Goal: Task Accomplishment & Management: Manage account settings

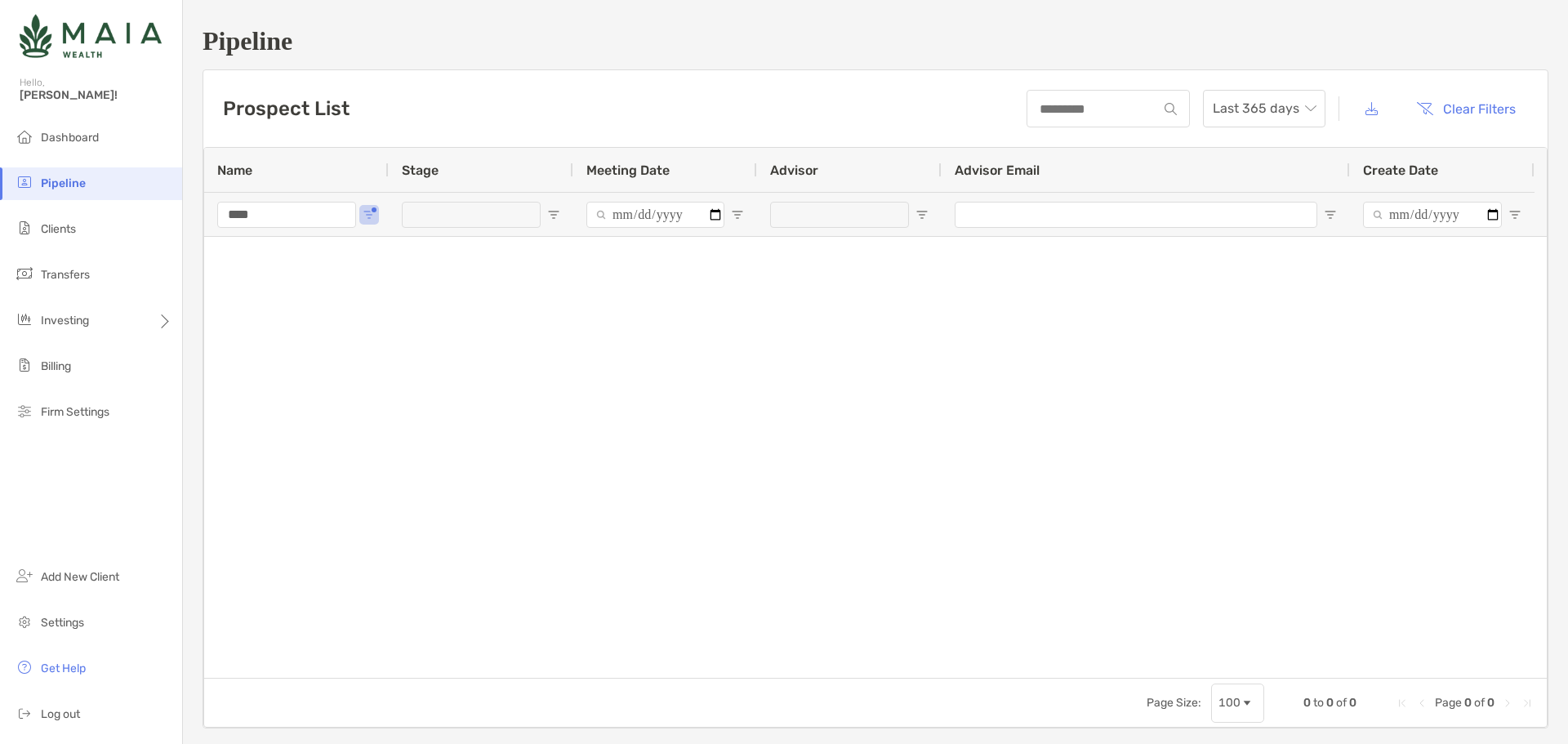
click at [382, 538] on div at bounding box center [875, 458] width 1342 height 441
click at [64, 222] on span "Clients" at bounding box center [58, 229] width 35 height 14
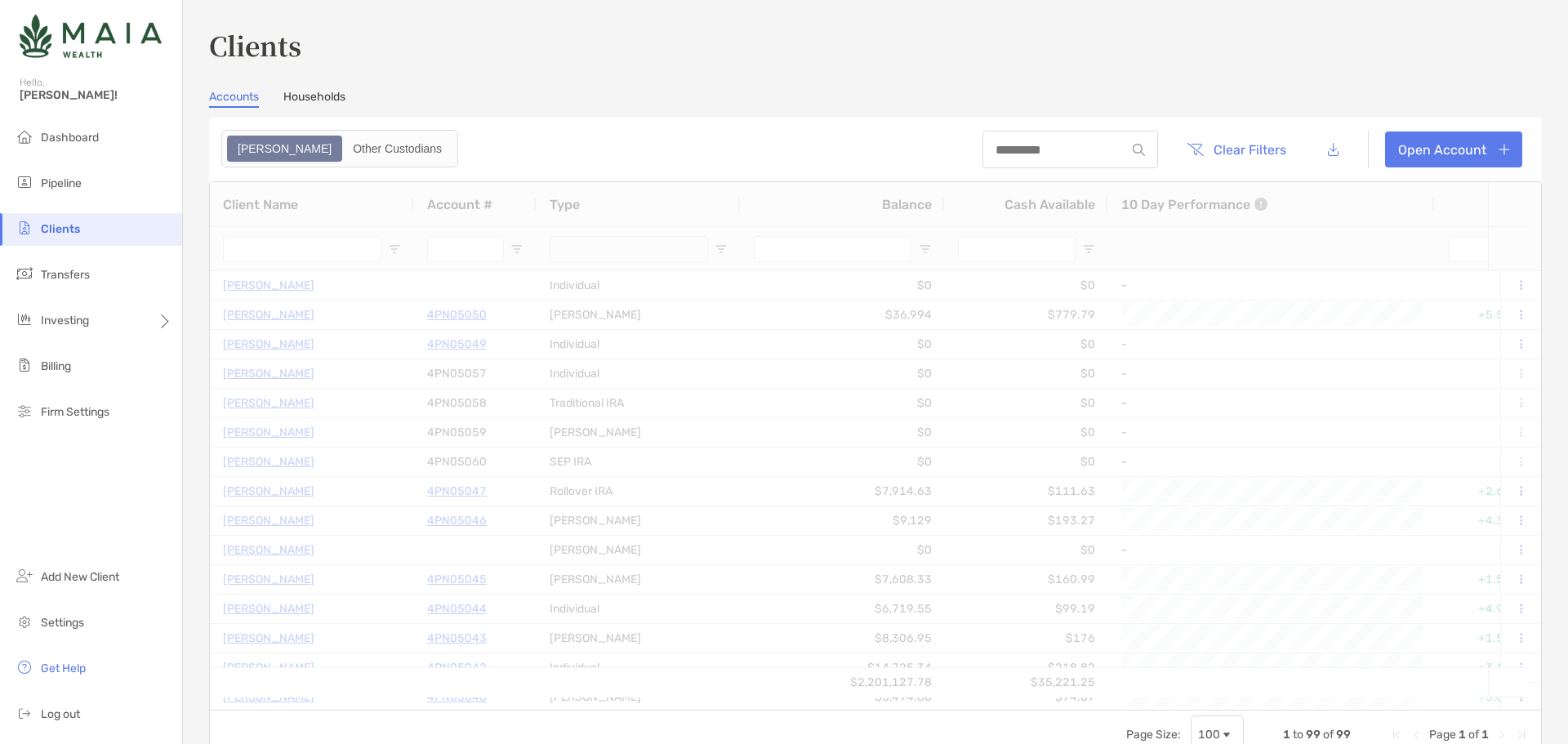
type input "******"
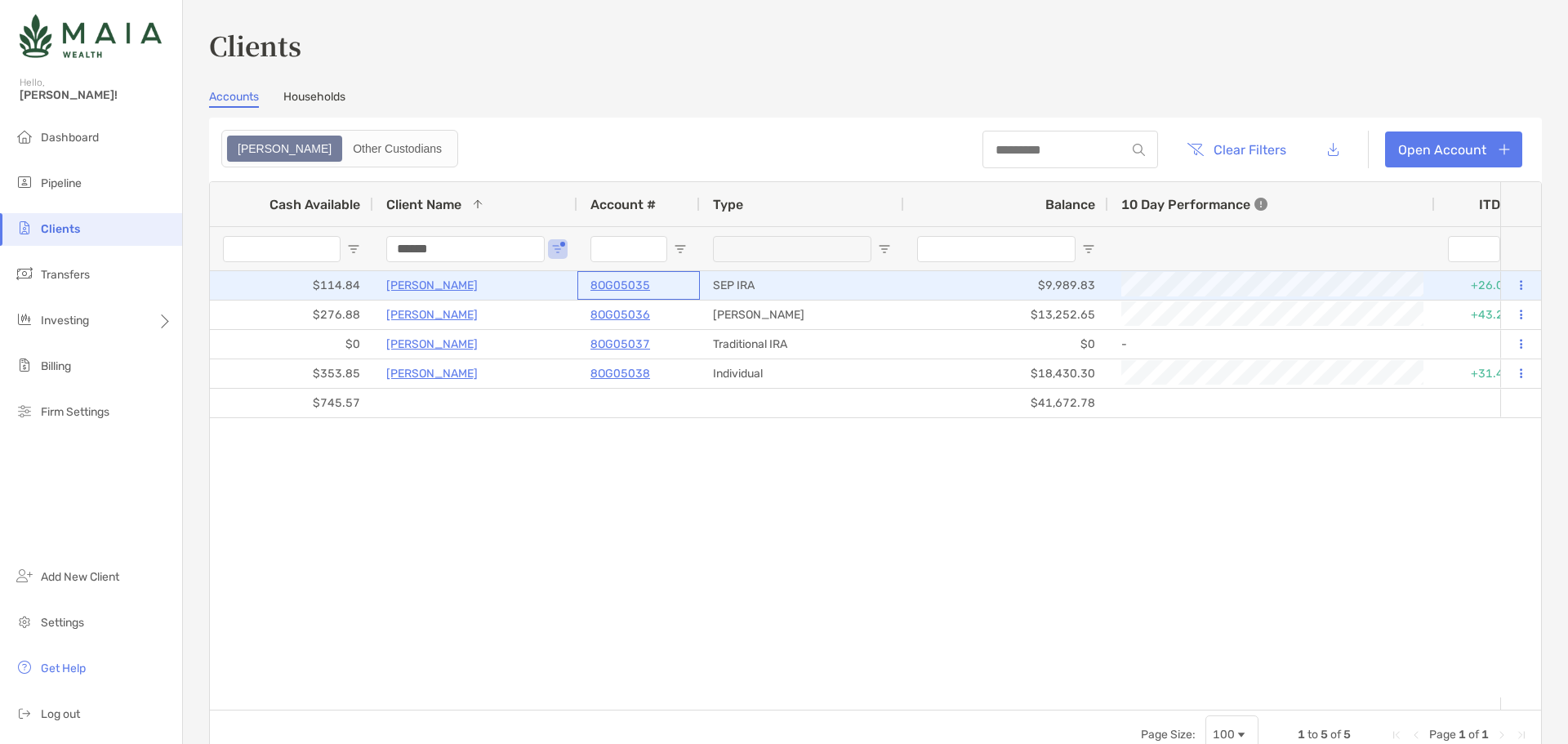
click at [640, 279] on p "8OG05035" at bounding box center [620, 286] width 59 height 21
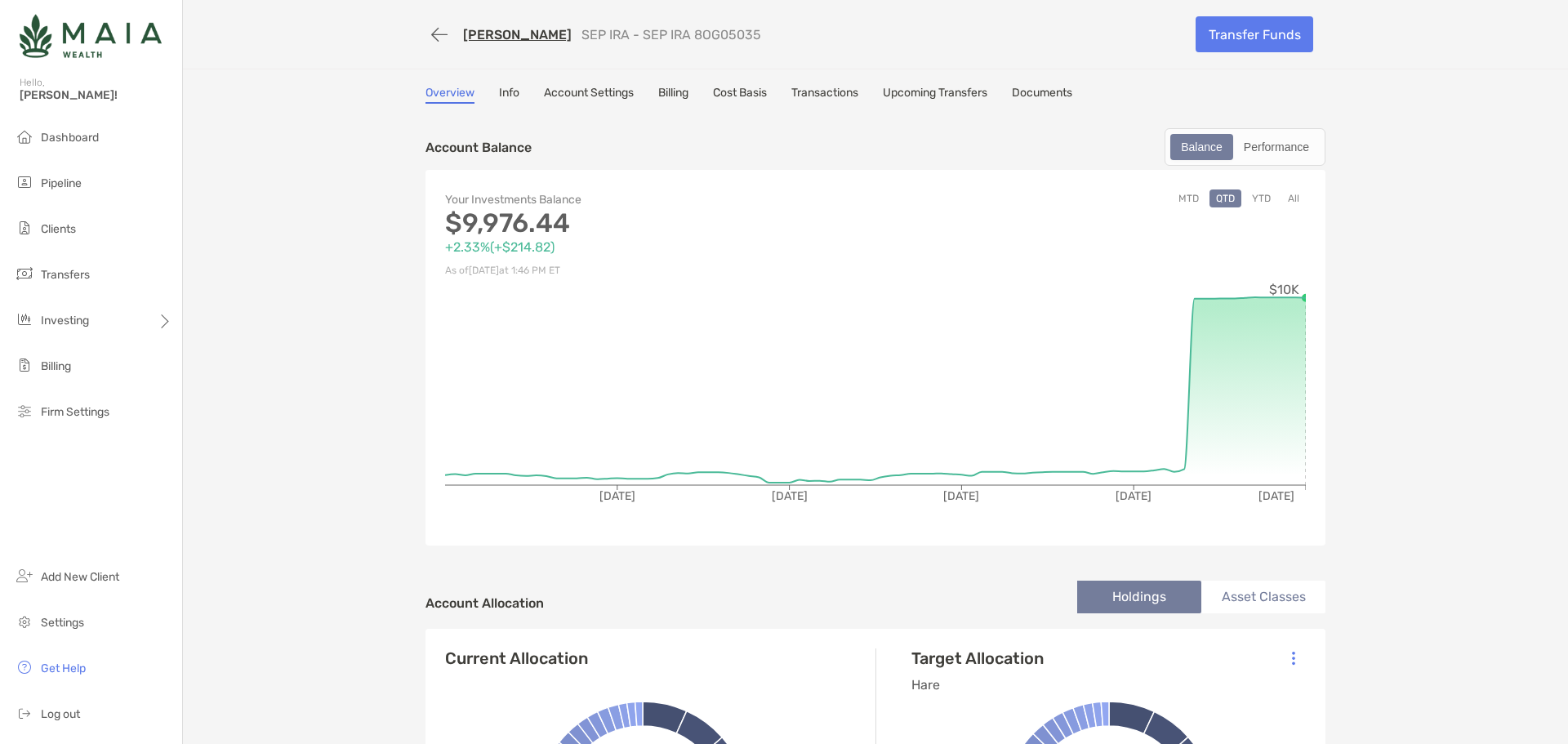
click at [814, 102] on link "Transactions" at bounding box center [824, 95] width 67 height 18
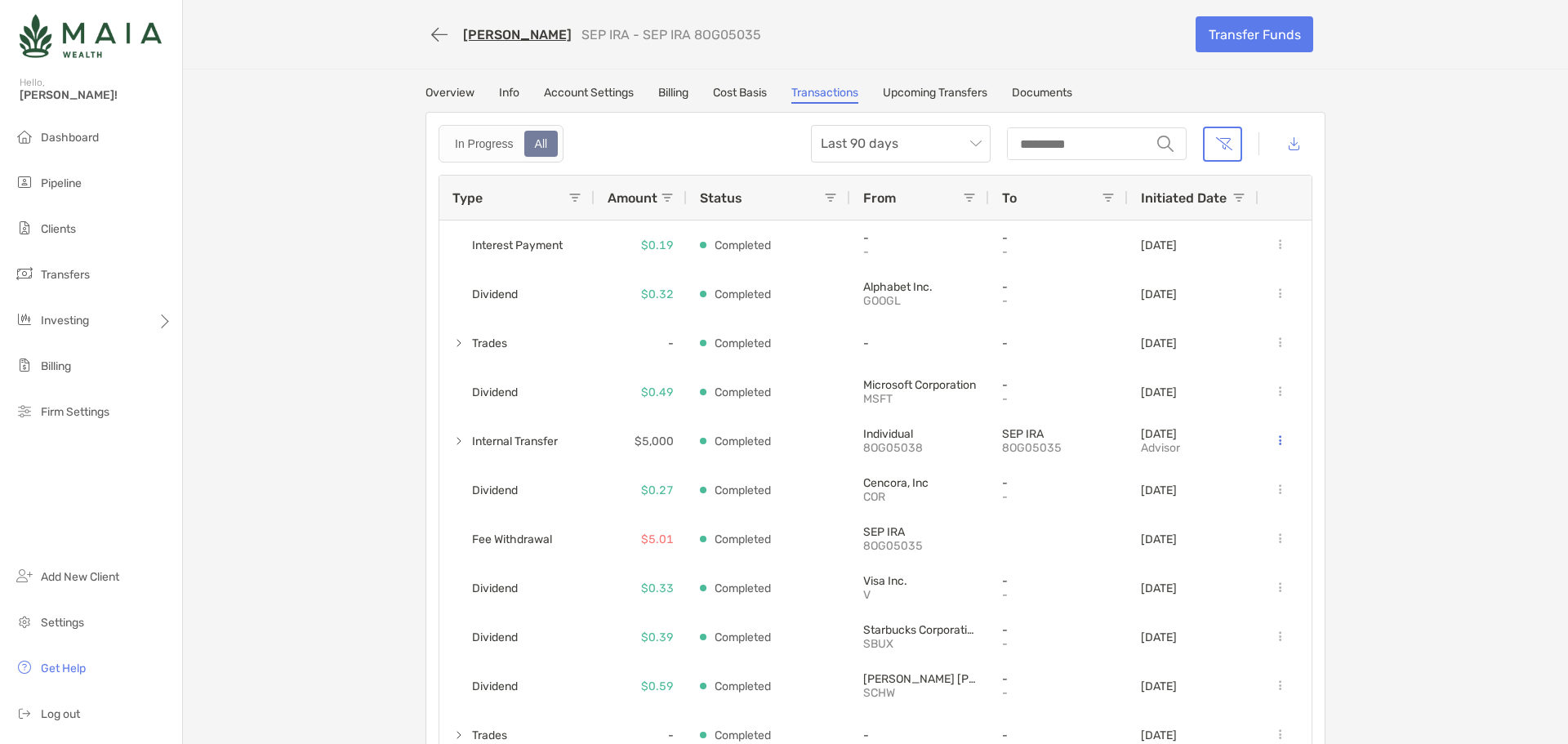
click at [607, 91] on link "Account Settings" at bounding box center [589, 95] width 90 height 18
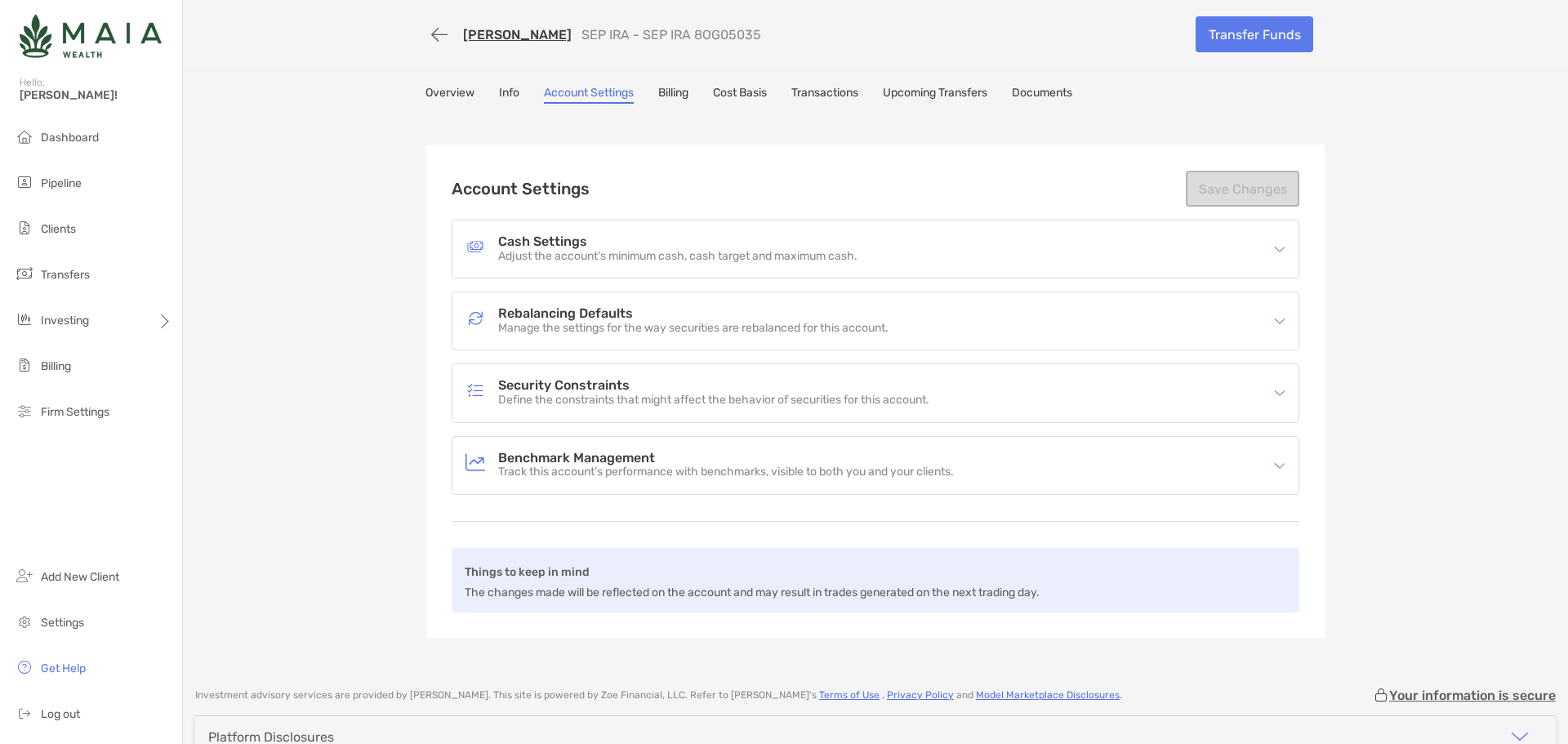
click at [639, 319] on h4 "Rebalancing Defaults" at bounding box center [693, 313] width 390 height 14
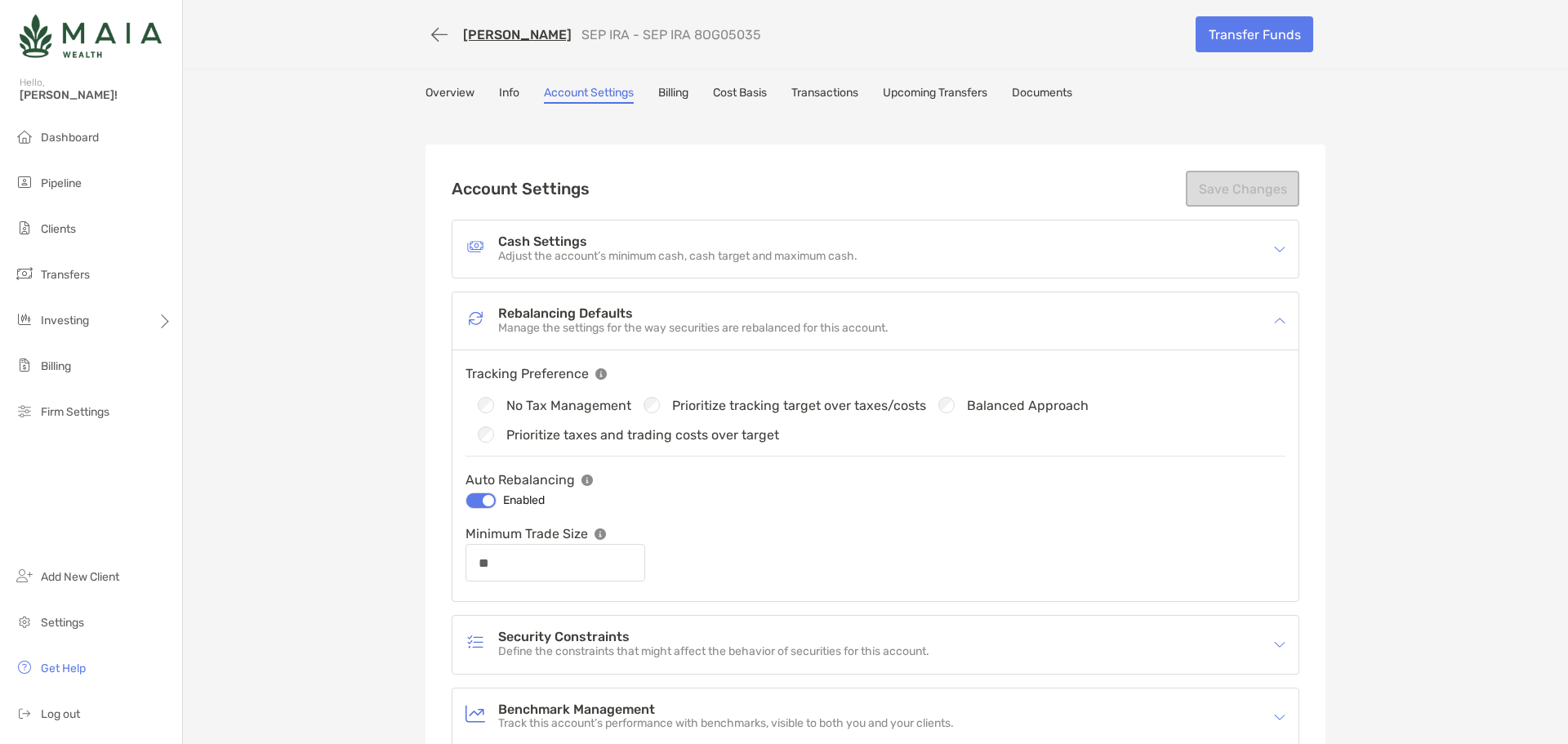
click at [349, 558] on div "[PERSON_NAME] SEP IRA - SEP IRA 8OG05035 Transfer Funds Overview Info Account S…" at bounding box center [875, 461] width 1385 height 922
click at [437, 98] on link "Overview" at bounding box center [449, 95] width 49 height 18
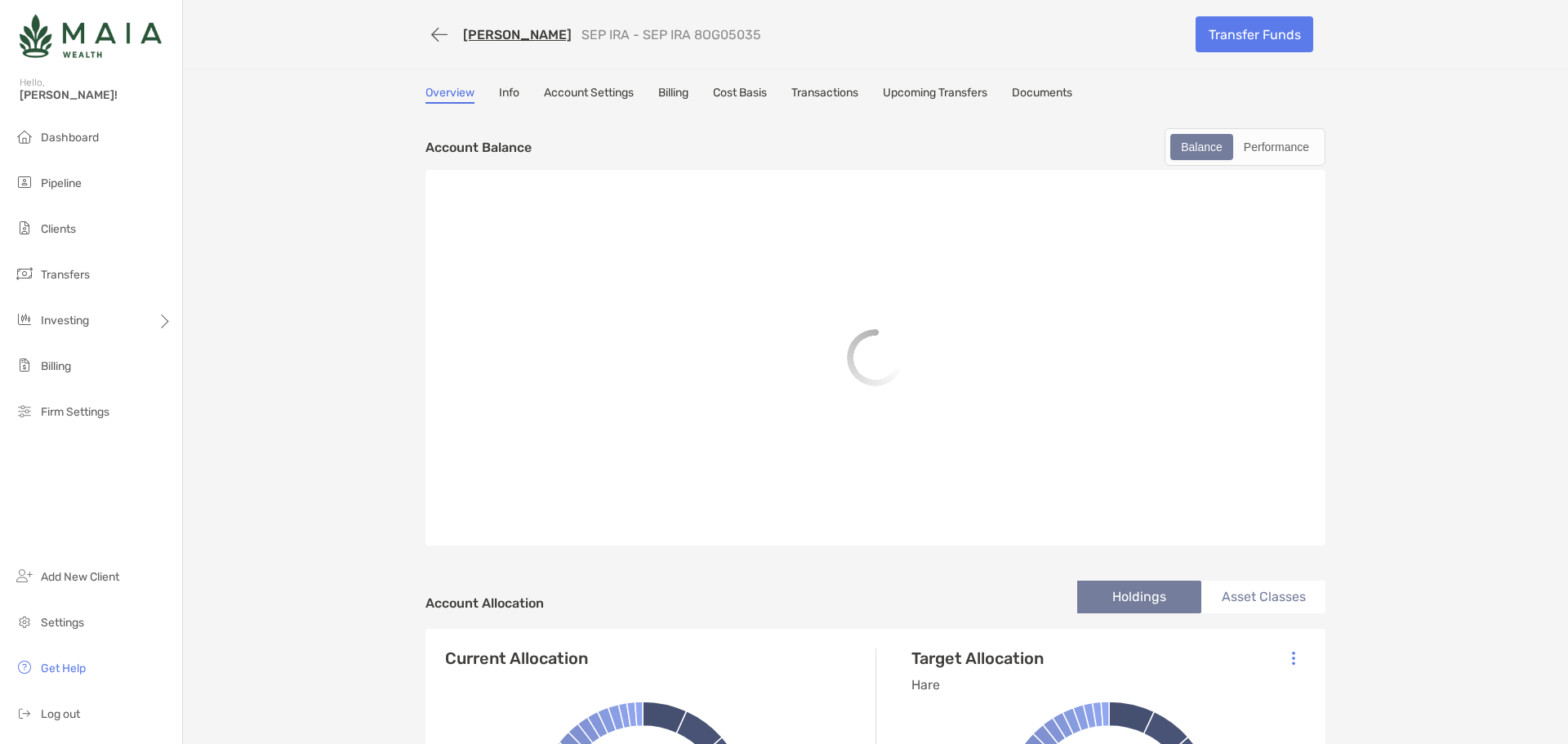
drag, startPoint x: 437, startPoint y: 98, endPoint x: 350, endPoint y: 162, distance: 108.0
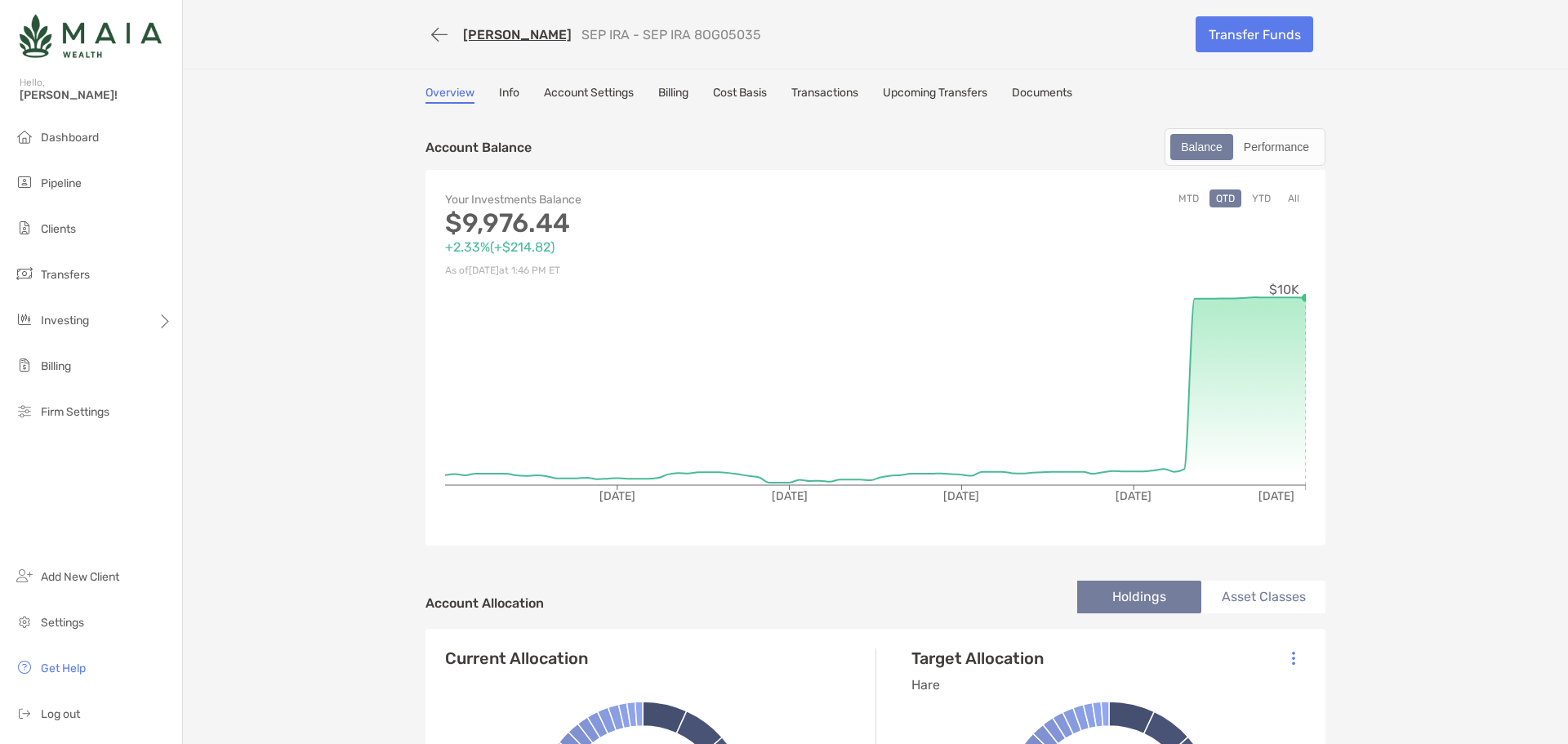
drag, startPoint x: 289, startPoint y: 282, endPoint x: 304, endPoint y: 275, distance: 16.6
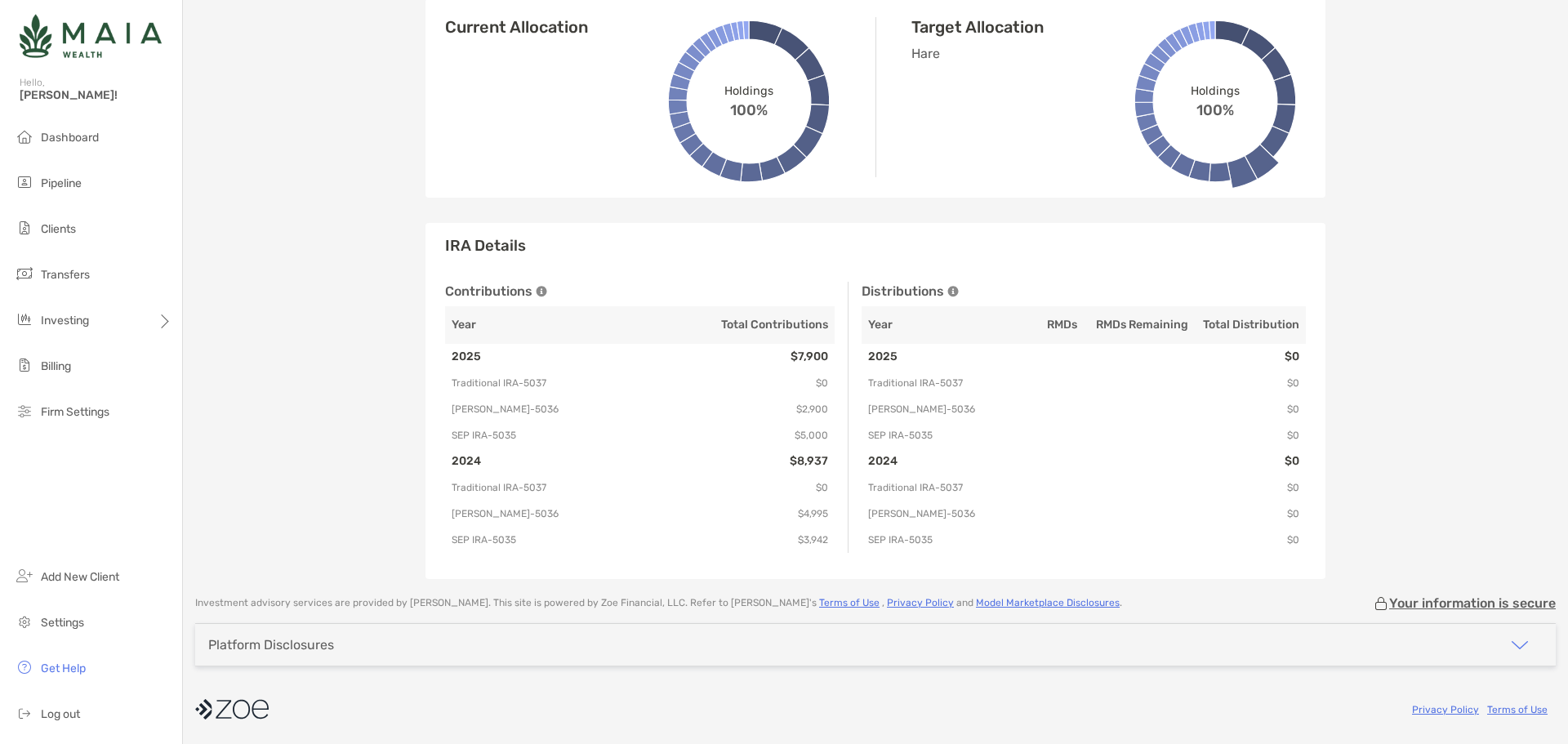
scroll to position [1994, 0]
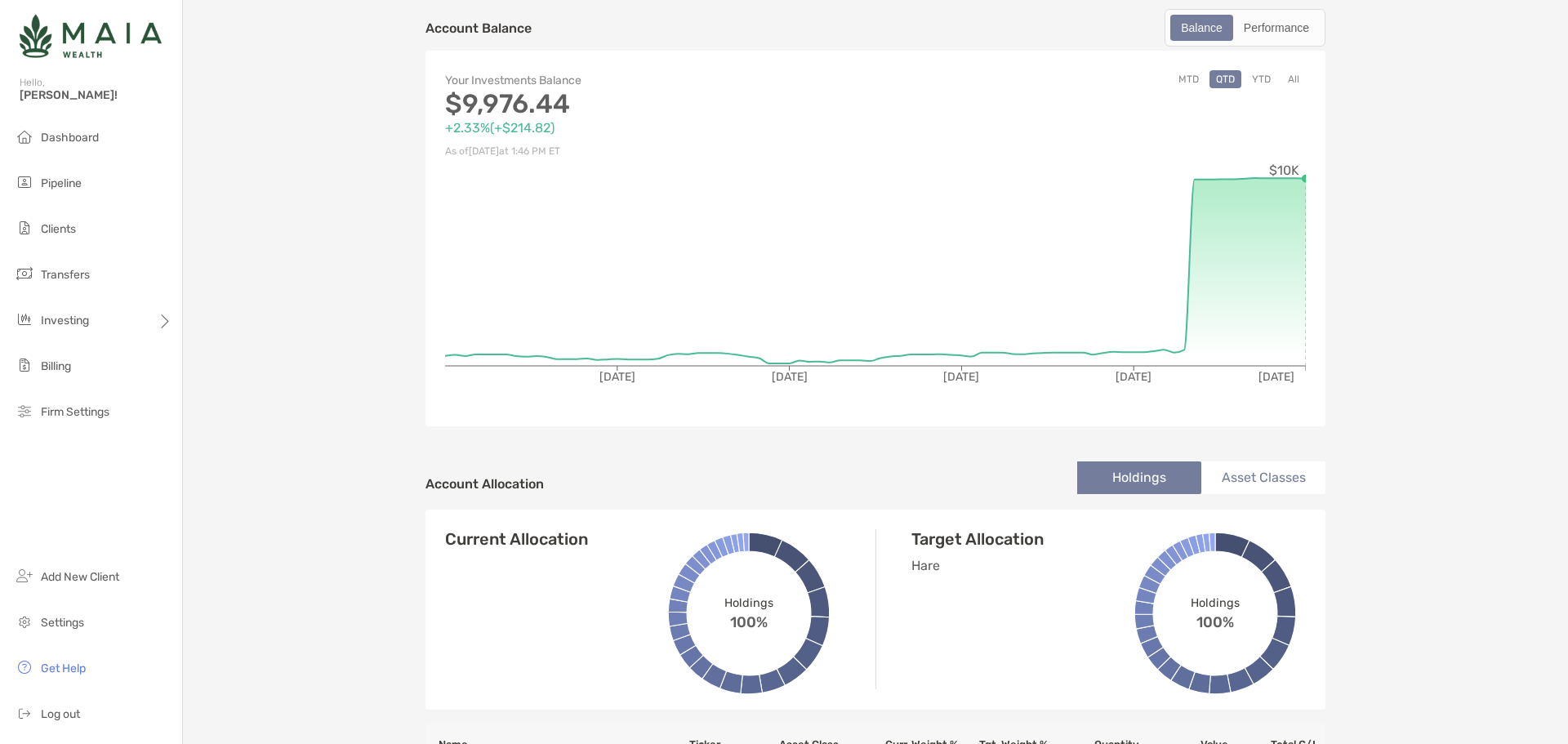
scroll to position [0, 0]
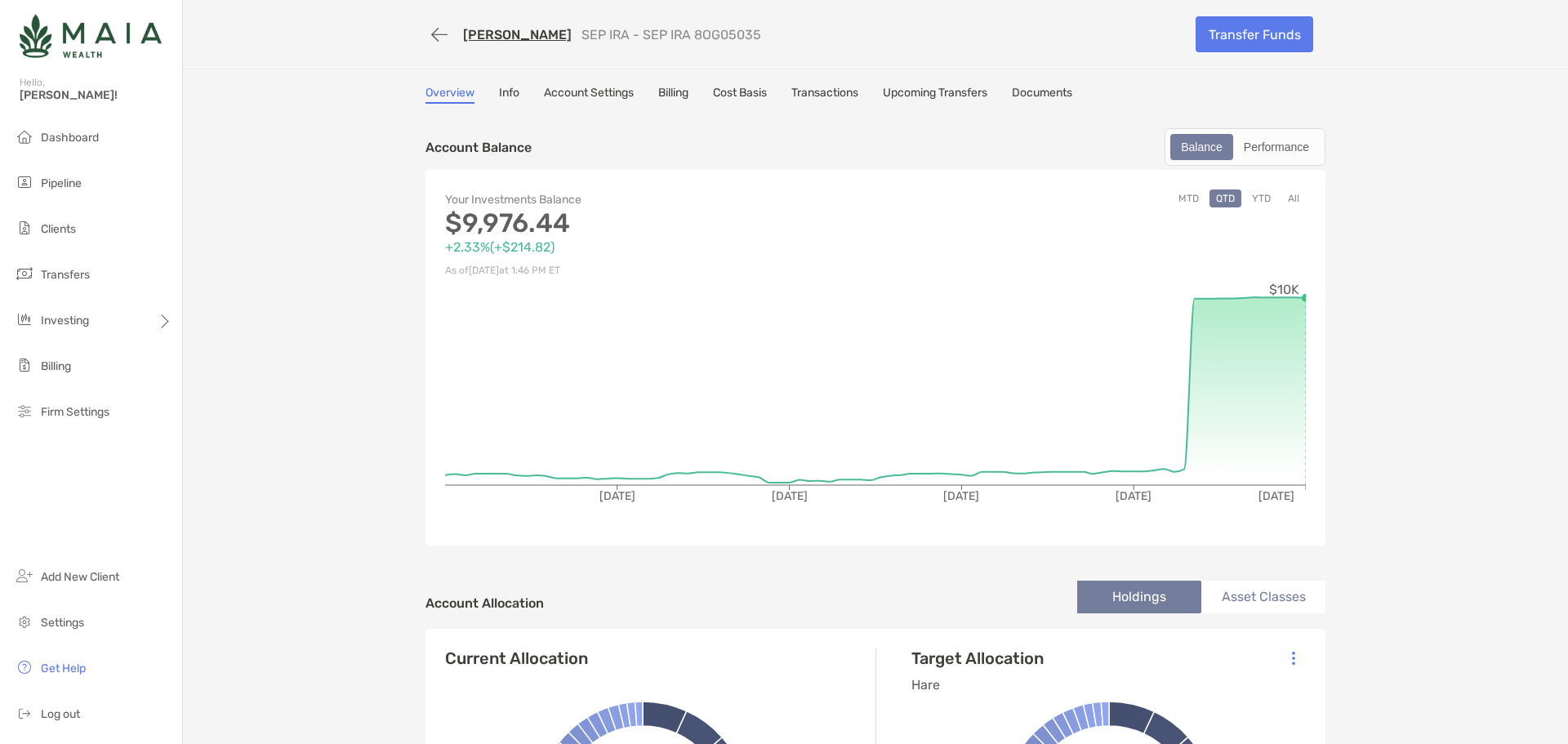
click at [818, 99] on link "Transactions" at bounding box center [824, 95] width 67 height 18
